Goal: Task Accomplishment & Management: Manage account settings

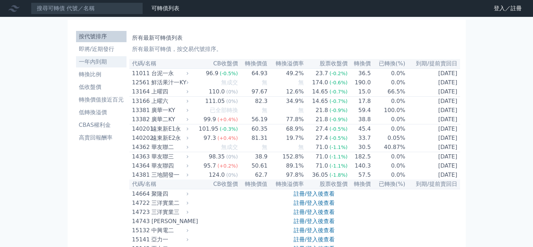
click at [97, 62] on li "一年內到期" at bounding box center [101, 62] width 51 height 8
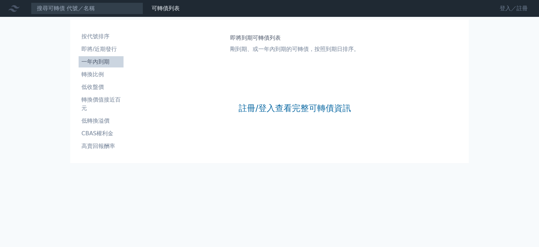
click at [505, 7] on link "登入／註冊" at bounding box center [513, 8] width 39 height 11
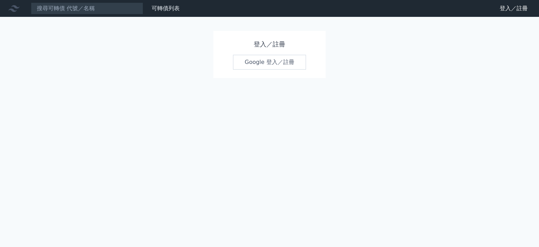
click at [335, 95] on div "可轉債列表 財務數據 可轉債列表 財務數據 登入／註冊 登入／註冊 登入／註冊 Google 登入／註冊" at bounding box center [269, 123] width 539 height 247
click at [264, 62] on link "Google 登入／註冊" at bounding box center [269, 62] width 73 height 15
